Goal: Task Accomplishment & Management: Complete application form

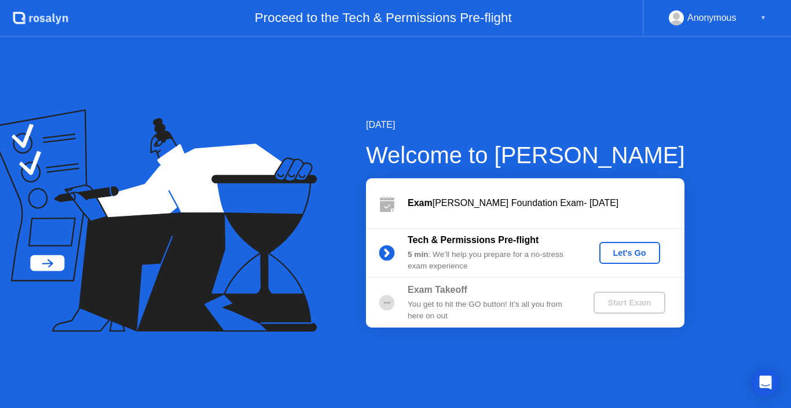
click at [614, 253] on div "Let's Go" at bounding box center [630, 253] width 52 height 9
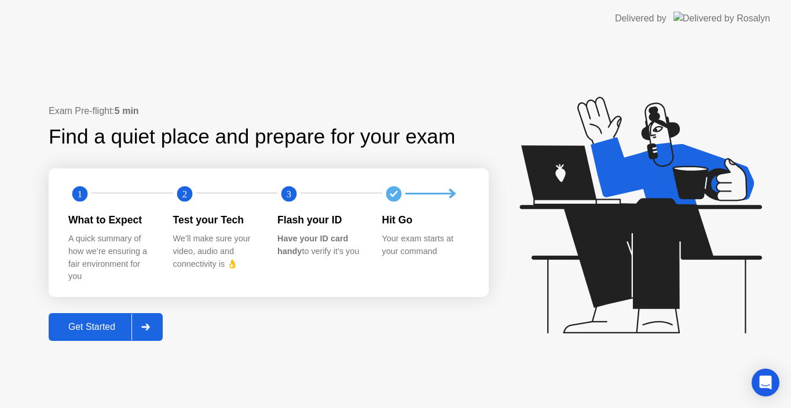
click at [143, 326] on icon at bounding box center [145, 327] width 9 height 7
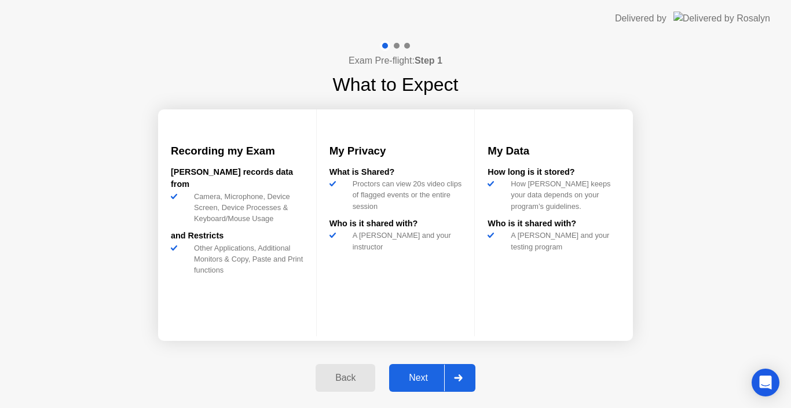
click at [432, 373] on div "Next" at bounding box center [419, 378] width 52 height 10
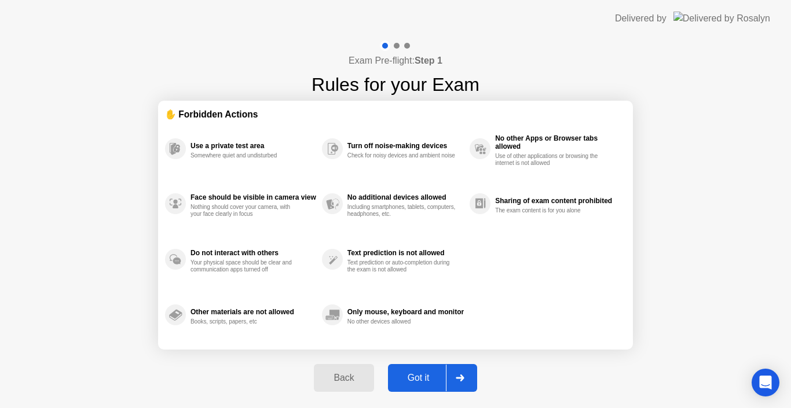
click at [432, 373] on div "Got it" at bounding box center [419, 378] width 54 height 10
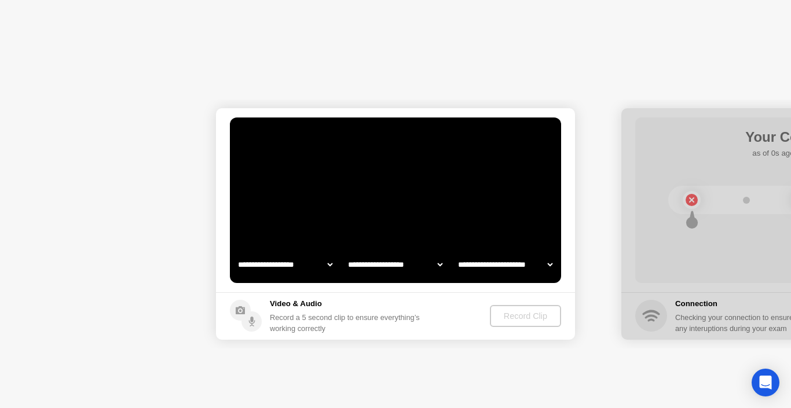
select select "**********"
select select "*******"
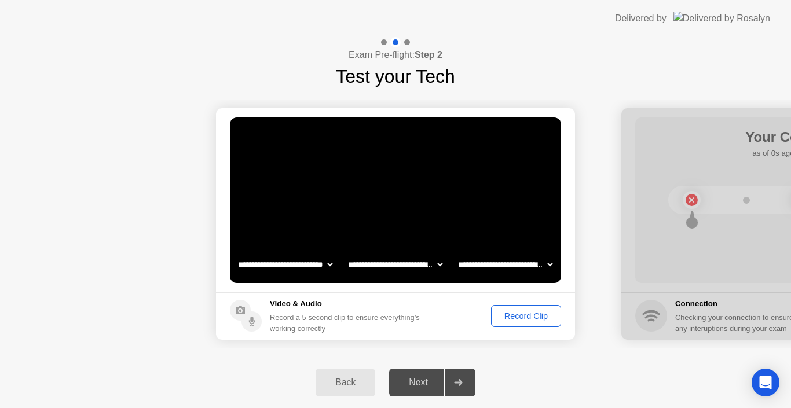
click at [503, 312] on div "Record Clip" at bounding box center [526, 316] width 62 height 9
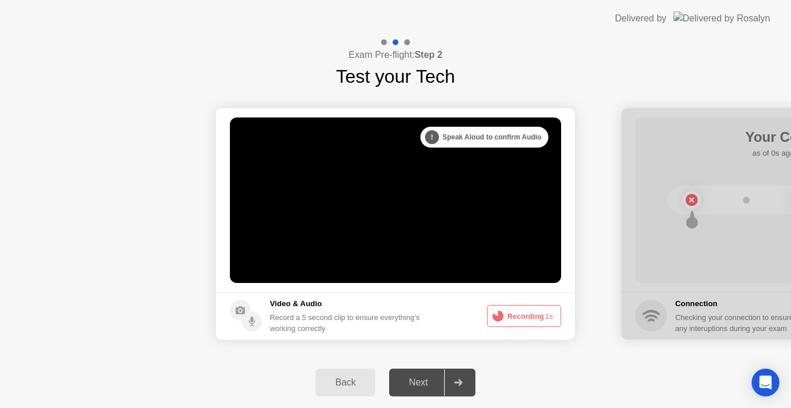
click at [524, 319] on button "Recording 1s" at bounding box center [524, 316] width 74 height 22
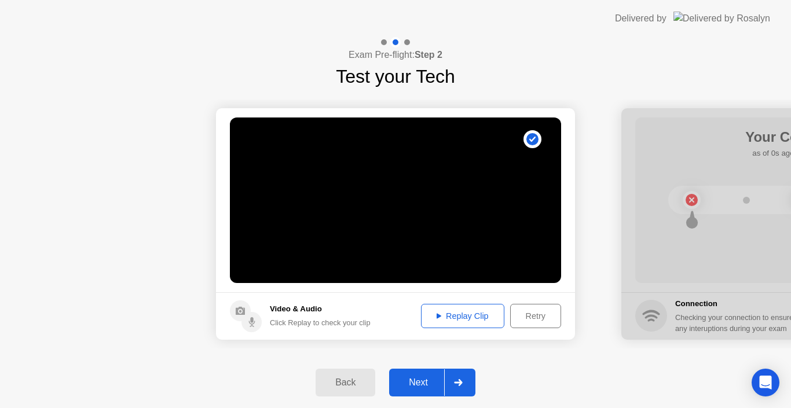
click at [535, 315] on div "Retry" at bounding box center [536, 316] width 43 height 9
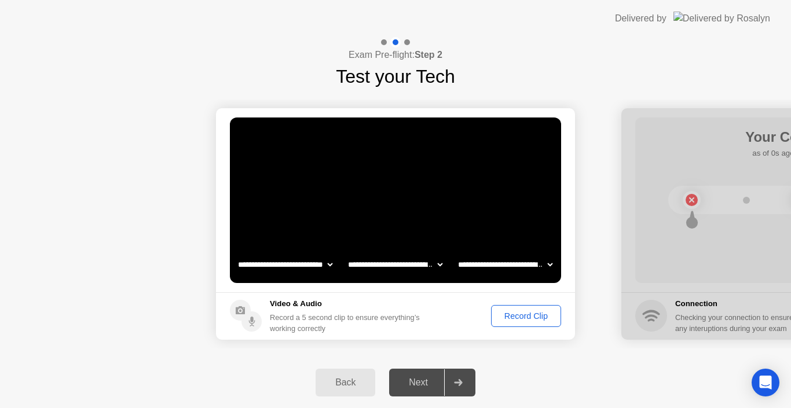
click at [533, 315] on div "Record Clip" at bounding box center [526, 316] width 62 height 9
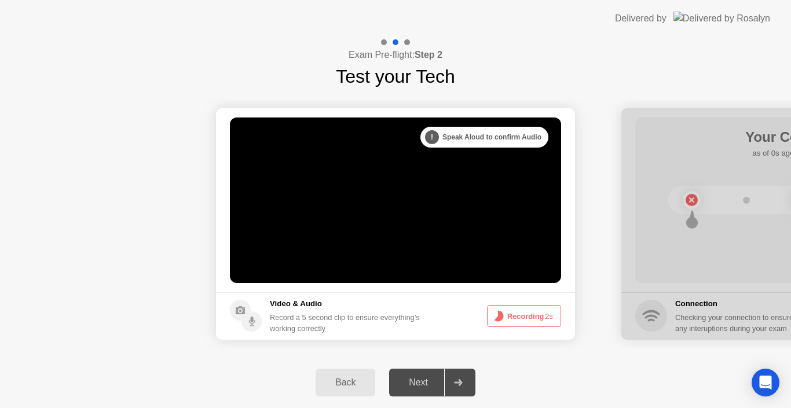
click at [533, 315] on button "Recording 2s" at bounding box center [524, 316] width 74 height 22
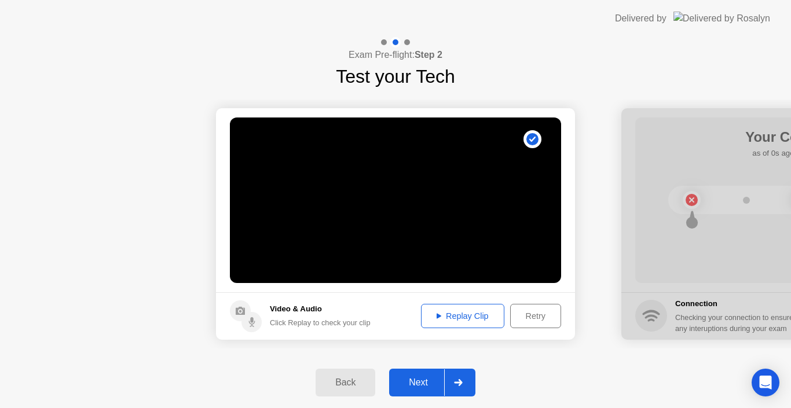
click at [451, 375] on div at bounding box center [458, 383] width 28 height 27
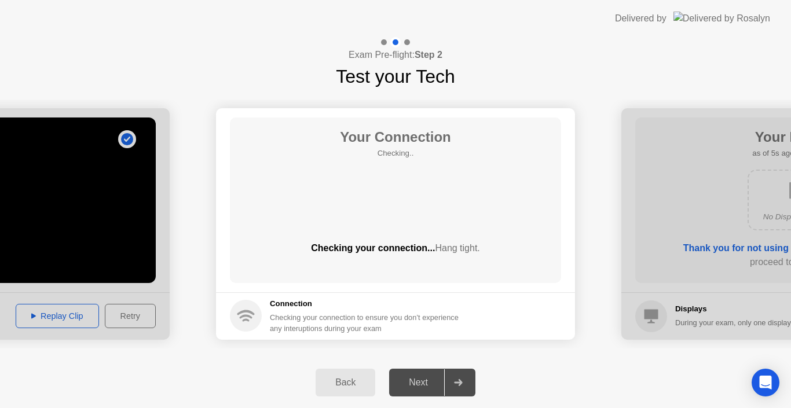
drag, startPoint x: 546, startPoint y: 199, endPoint x: 564, endPoint y: 192, distance: 19.3
click at [564, 192] on main "Your Connection Checking.. Checking your connection... Hang tight." at bounding box center [395, 200] width 359 height 184
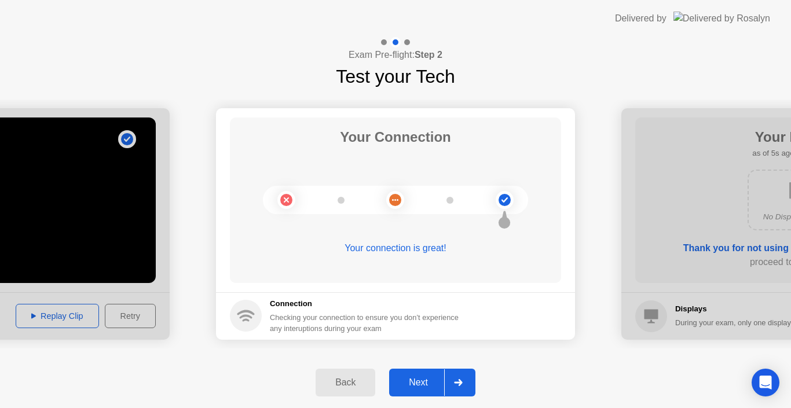
click at [409, 382] on div "Next" at bounding box center [419, 383] width 52 height 10
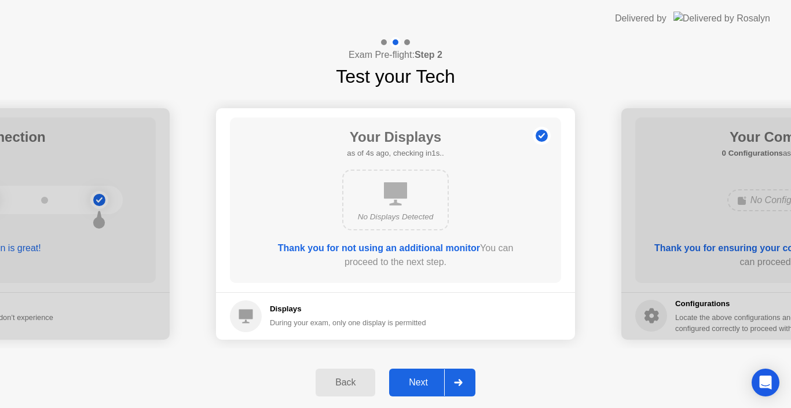
click at [433, 378] on div "Next" at bounding box center [419, 383] width 52 height 10
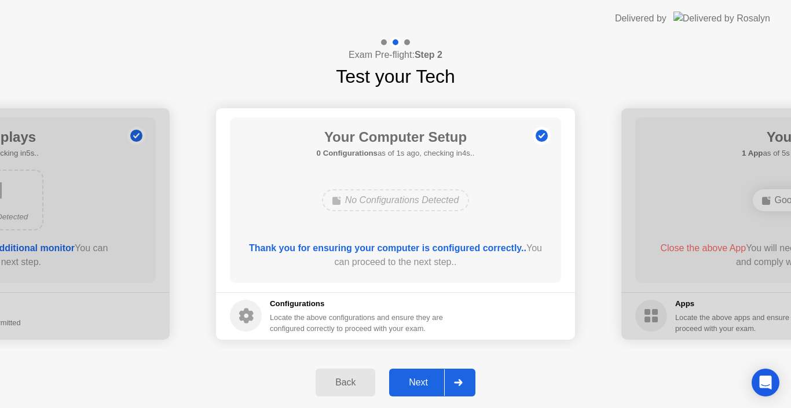
click at [436, 381] on div "Next" at bounding box center [419, 383] width 52 height 10
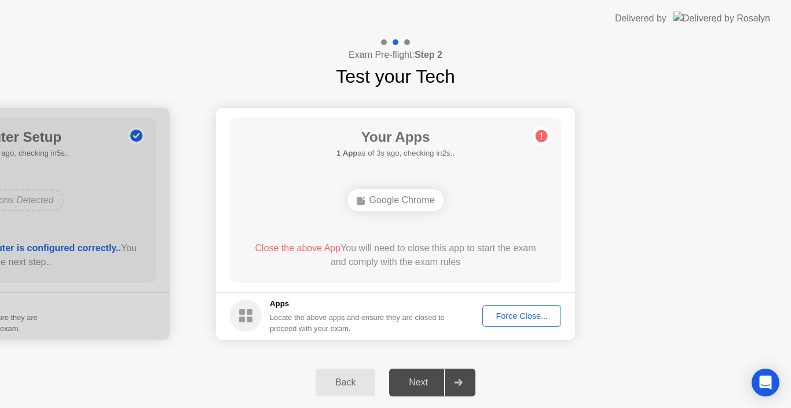
click at [514, 316] on div "Force Close..." at bounding box center [522, 316] width 71 height 9
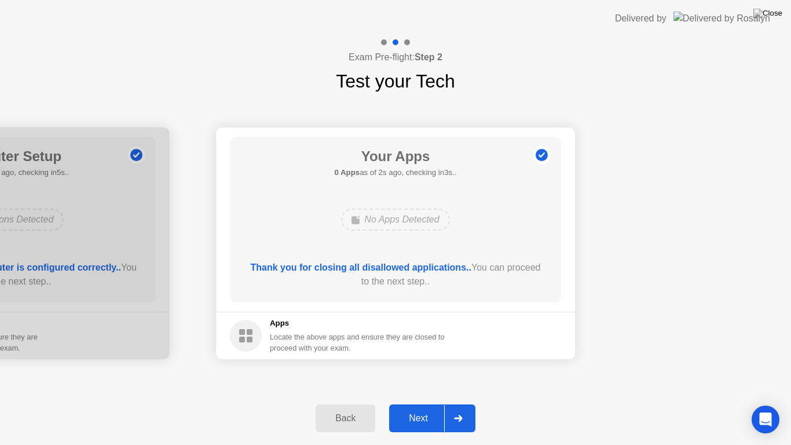
click at [419, 408] on div "Next" at bounding box center [419, 418] width 52 height 10
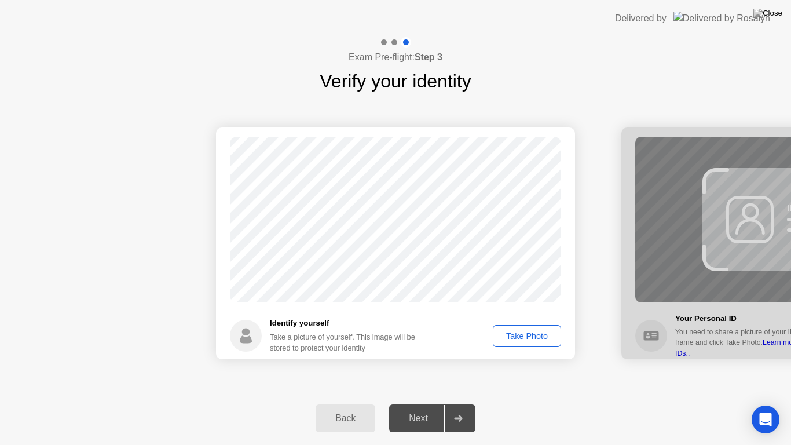
click at [532, 329] on button "Take Photo" at bounding box center [527, 336] width 68 height 22
click at [530, 334] on div "Retake" at bounding box center [534, 335] width 45 height 9
click at [530, 334] on div "Take Photo" at bounding box center [527, 335] width 60 height 9
click at [420, 408] on div "Next" at bounding box center [419, 418] width 52 height 10
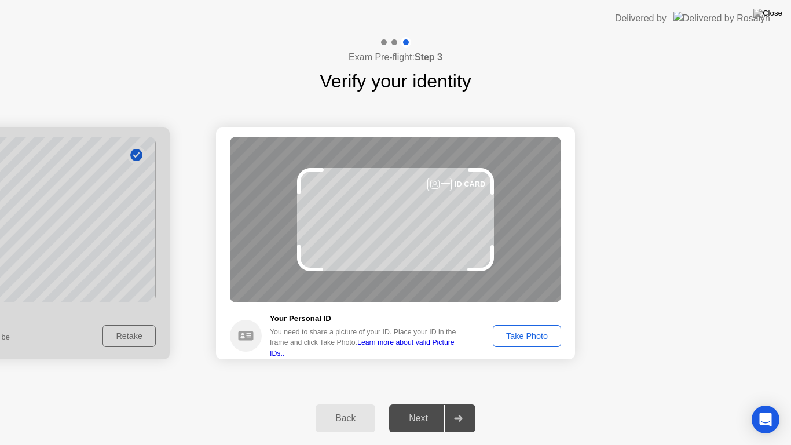
click at [541, 340] on div "Take Photo" at bounding box center [527, 335] width 60 height 9
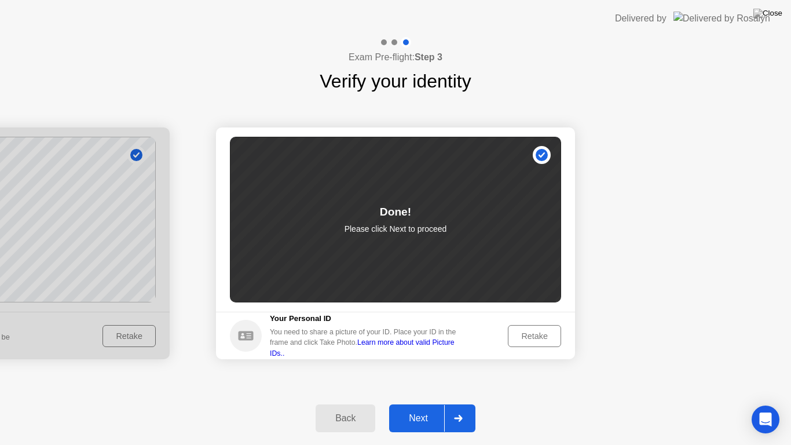
click at [447, 408] on div at bounding box center [458, 418] width 28 height 27
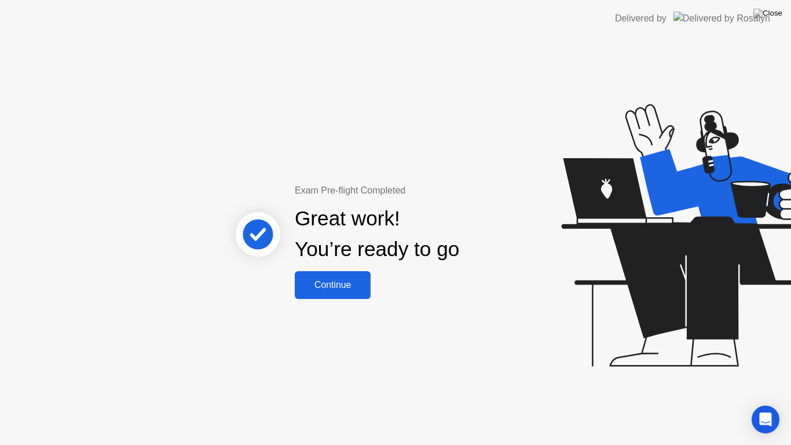
click at [346, 285] on div "Continue" at bounding box center [332, 285] width 69 height 10
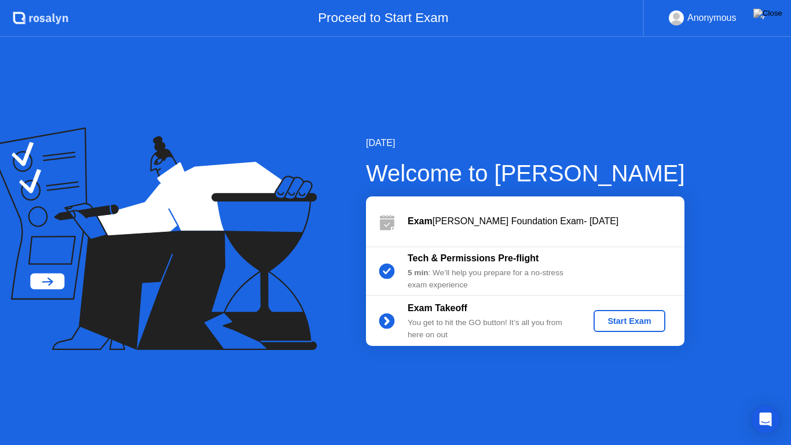
click at [618, 320] on div "Start Exam" at bounding box center [630, 320] width 62 height 9
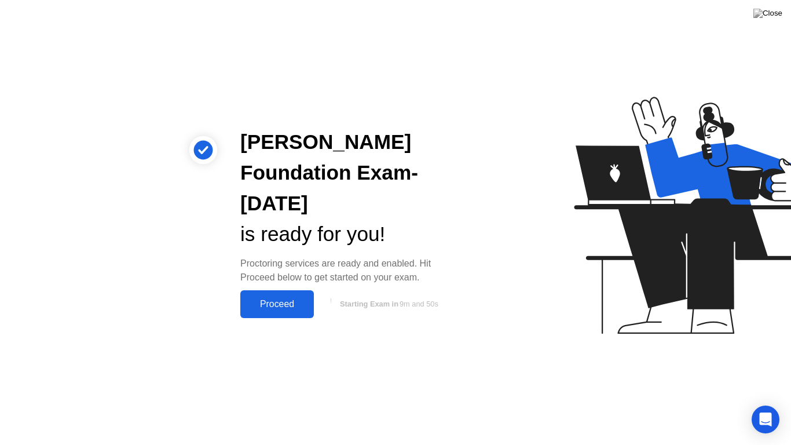
click at [297, 309] on div "Proceed" at bounding box center [277, 304] width 67 height 10
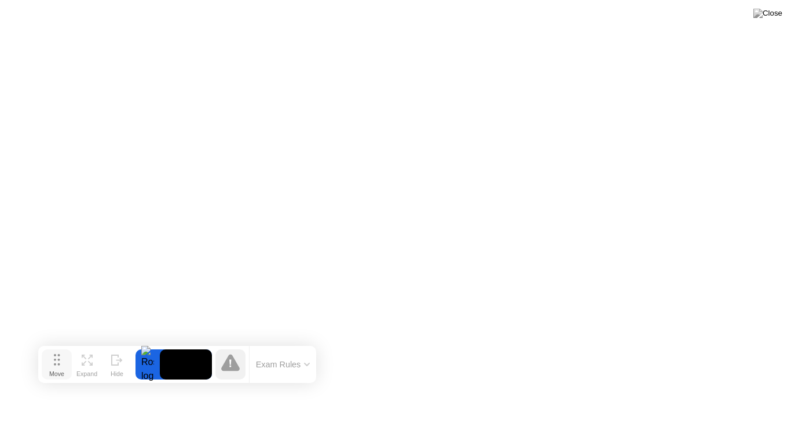
drag, startPoint x: 282, startPoint y: 422, endPoint x: 63, endPoint y: 360, distance: 227.8
click at [63, 360] on button "Move" at bounding box center [57, 364] width 30 height 30
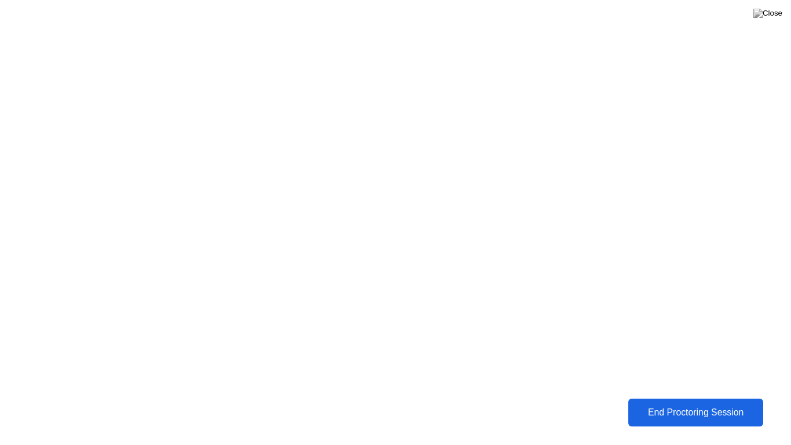
click at [645, 407] on div "End Proctoring Session" at bounding box center [695, 413] width 139 height 12
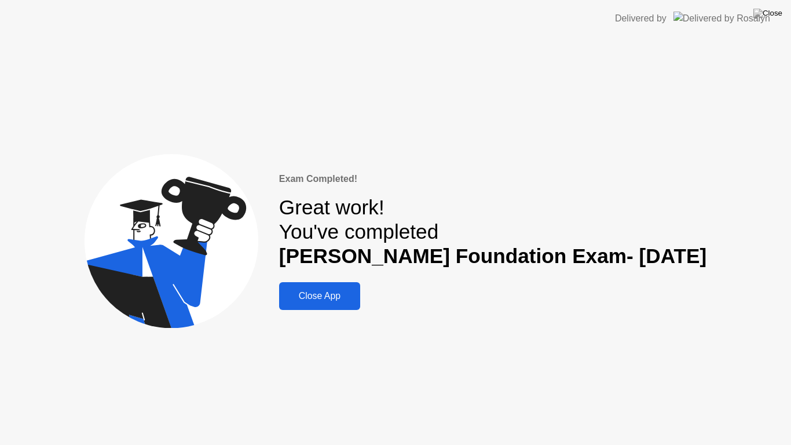
click at [353, 297] on div "Close App" at bounding box center [320, 296] width 74 height 10
